Goal: Information Seeking & Learning: Learn about a topic

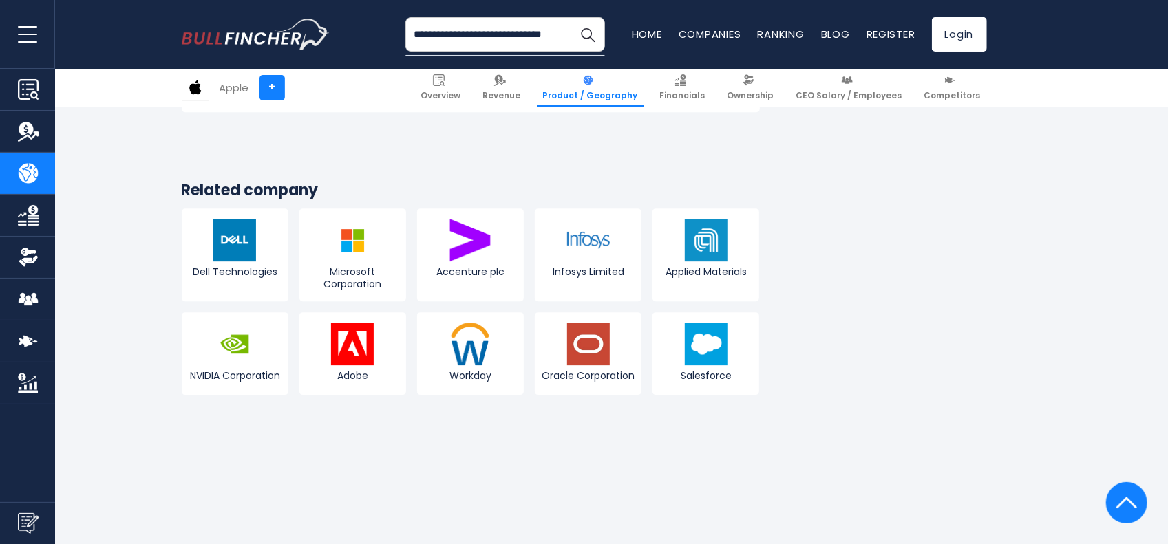
type input "**********"
click at [571, 17] on button "Search" at bounding box center [588, 34] width 34 height 34
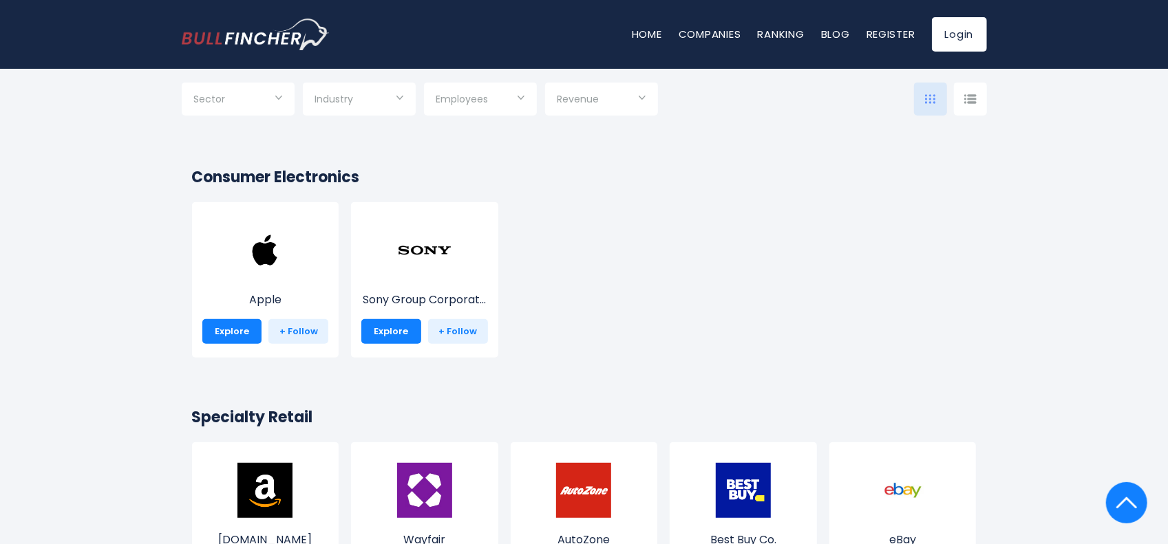
scroll to position [238, 0]
click at [264, 265] on img at bounding box center [264, 251] width 55 height 55
click at [230, 328] on link "Explore" at bounding box center [232, 332] width 60 height 25
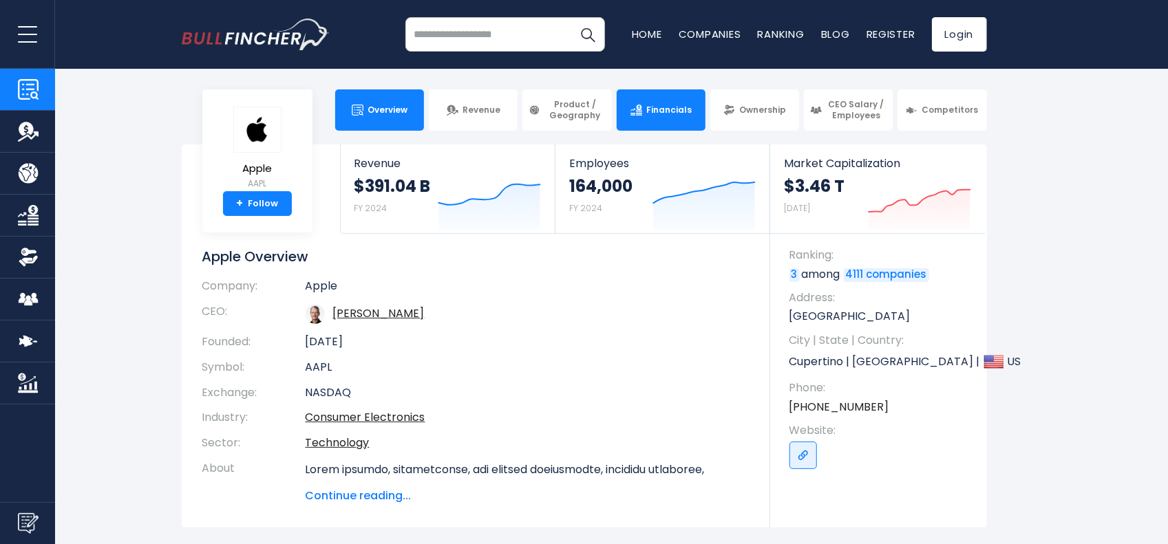
click at [660, 97] on link "Financials" at bounding box center [661, 109] width 89 height 41
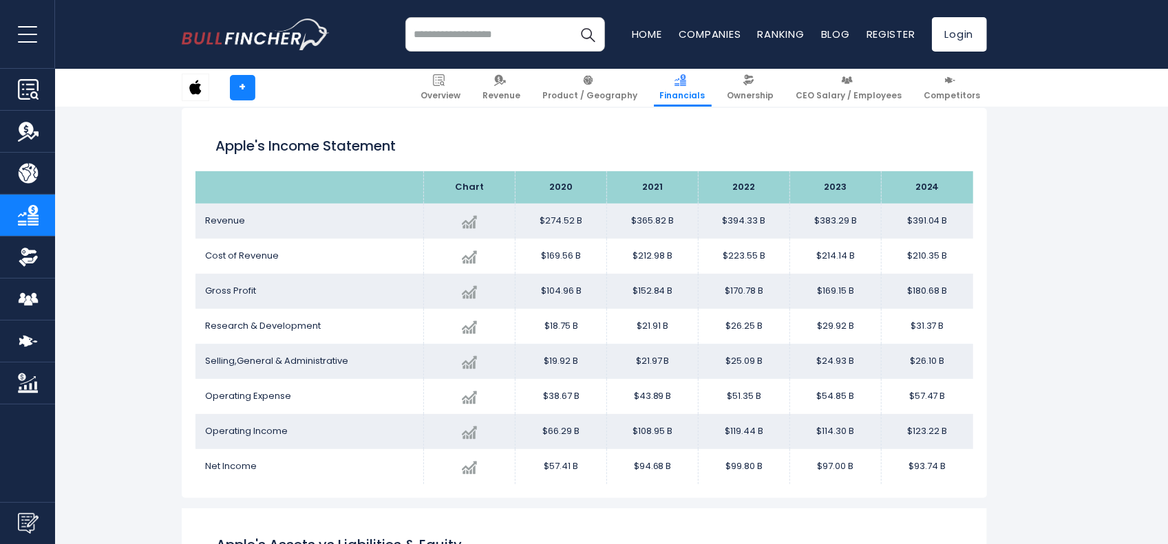
scroll to position [206, 0]
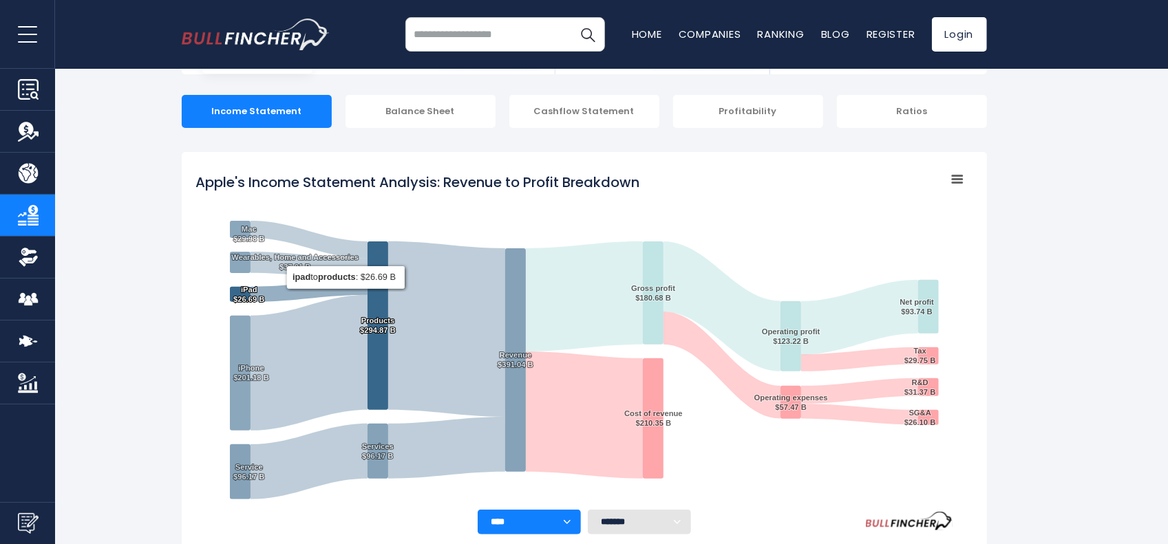
scroll to position [96, 0]
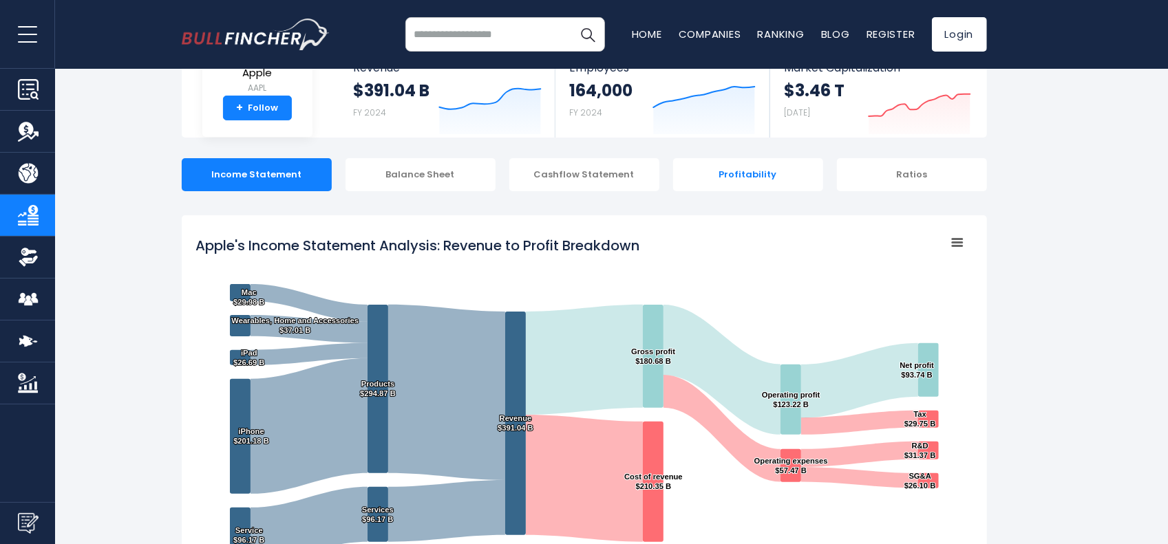
click at [763, 164] on div "Profitability" at bounding box center [748, 174] width 150 height 33
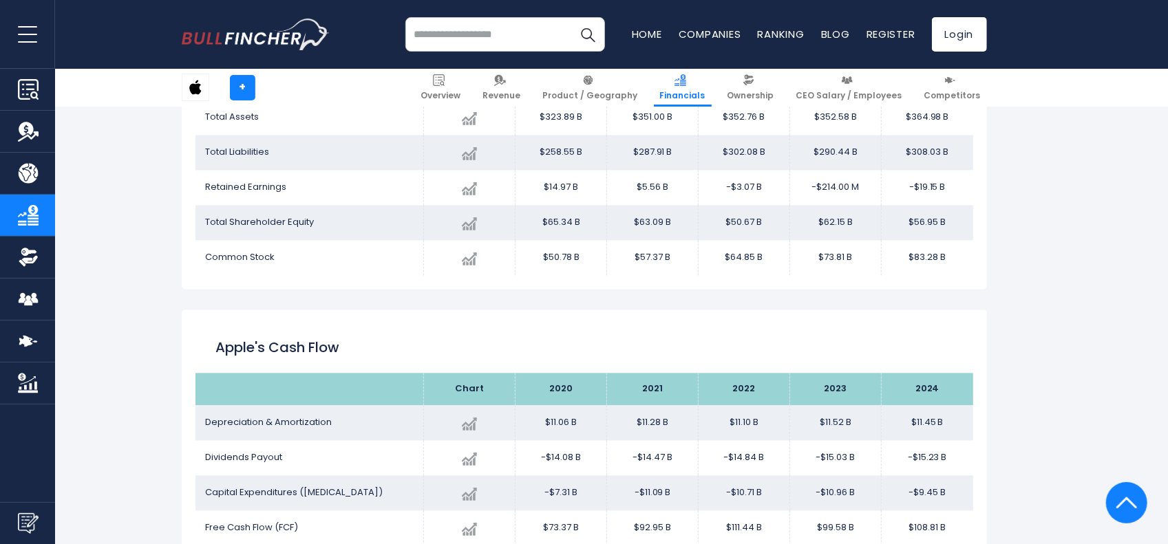
scroll to position [1719, 0]
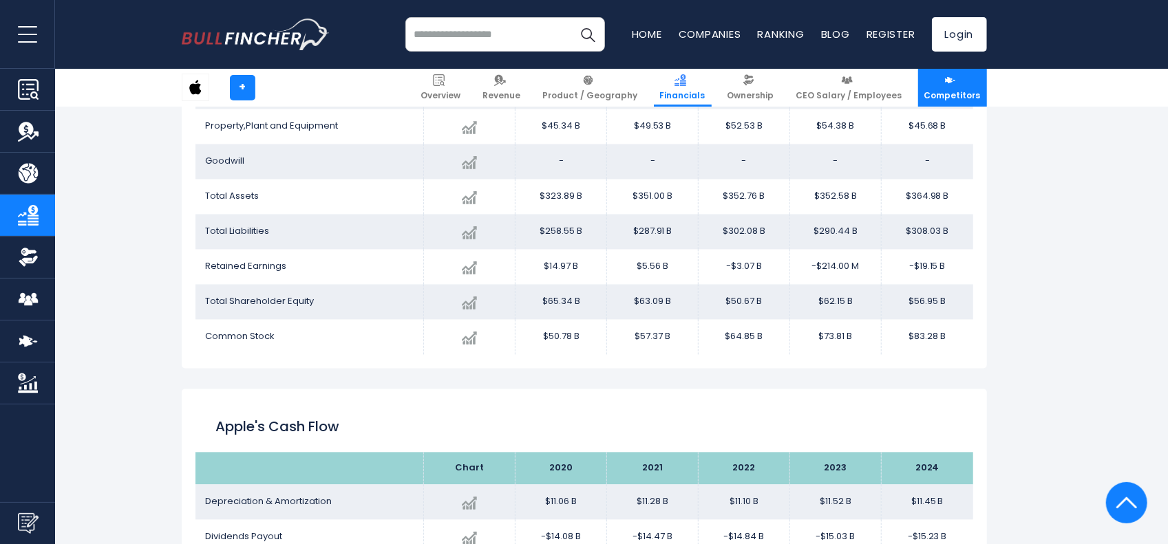
click at [944, 92] on span "Competitors" at bounding box center [952, 95] width 56 height 11
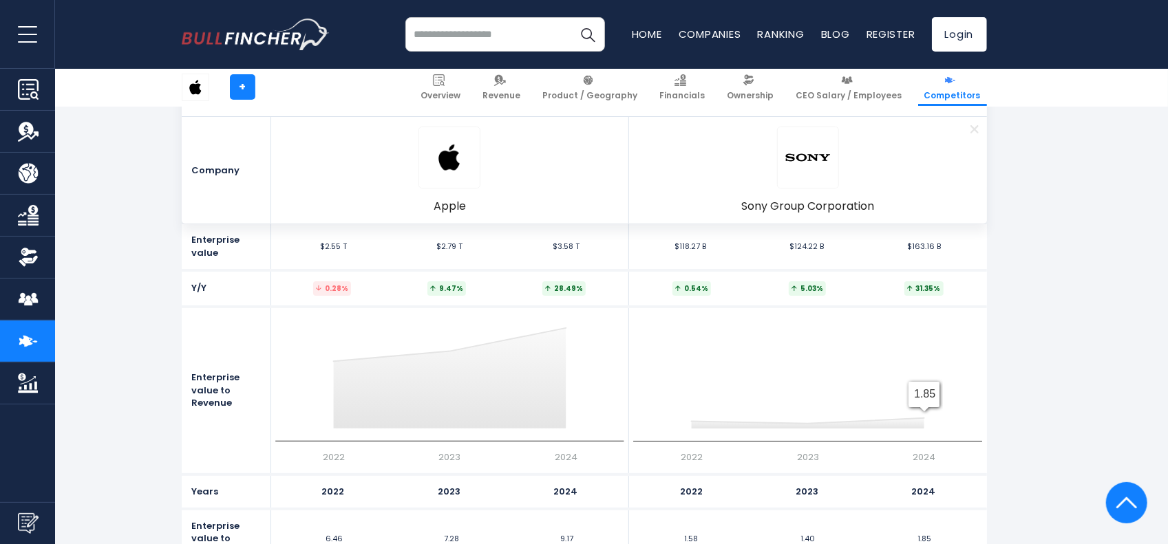
scroll to position [6849, 0]
